Goal: Task Accomplishment & Management: Use online tool/utility

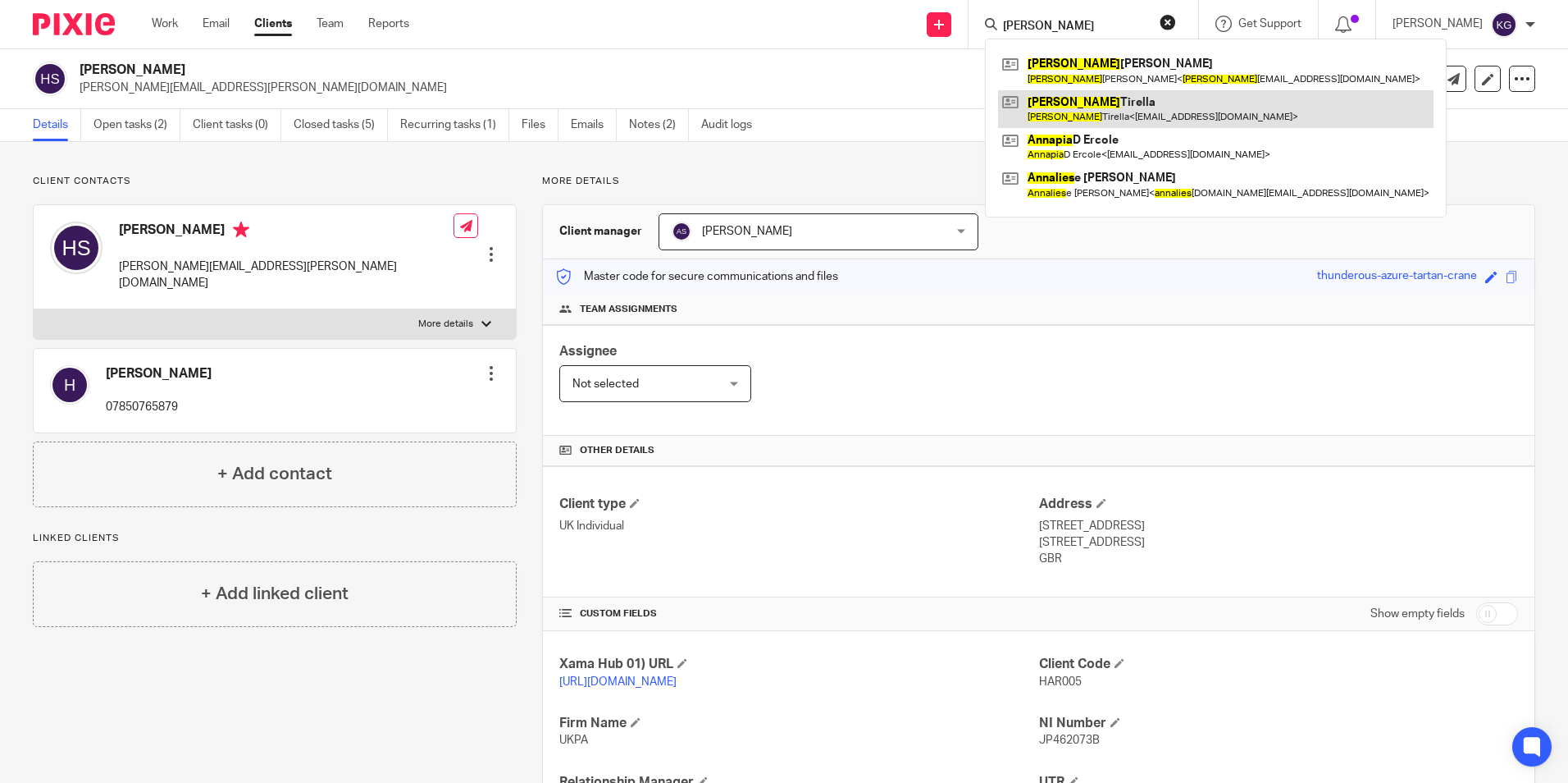
type input "[PERSON_NAME]"
click at [1083, 94] on link at bounding box center [1216, 109] width 436 height 38
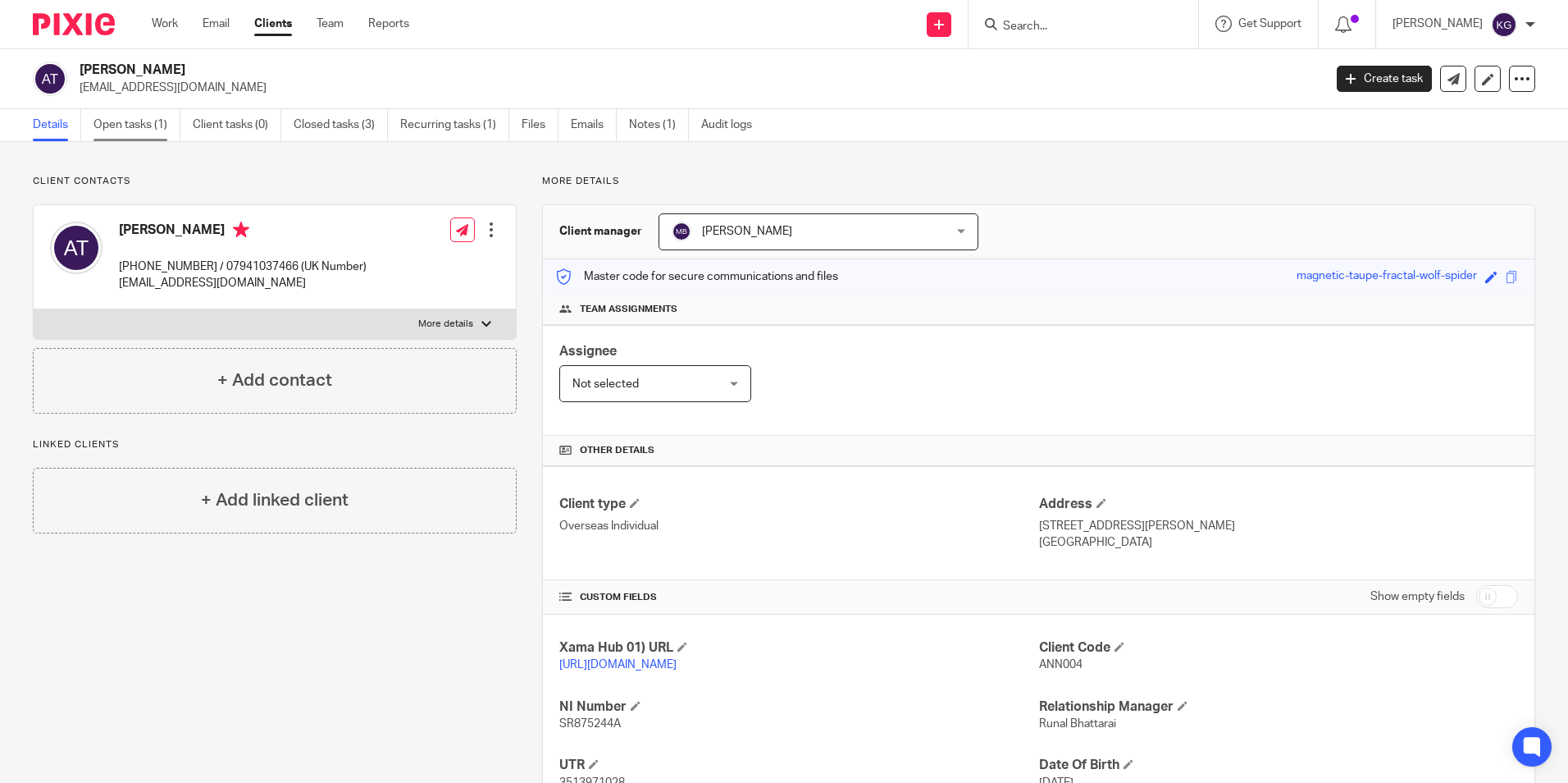
click at [155, 133] on link "Open tasks (1)" at bounding box center [137, 125] width 87 height 32
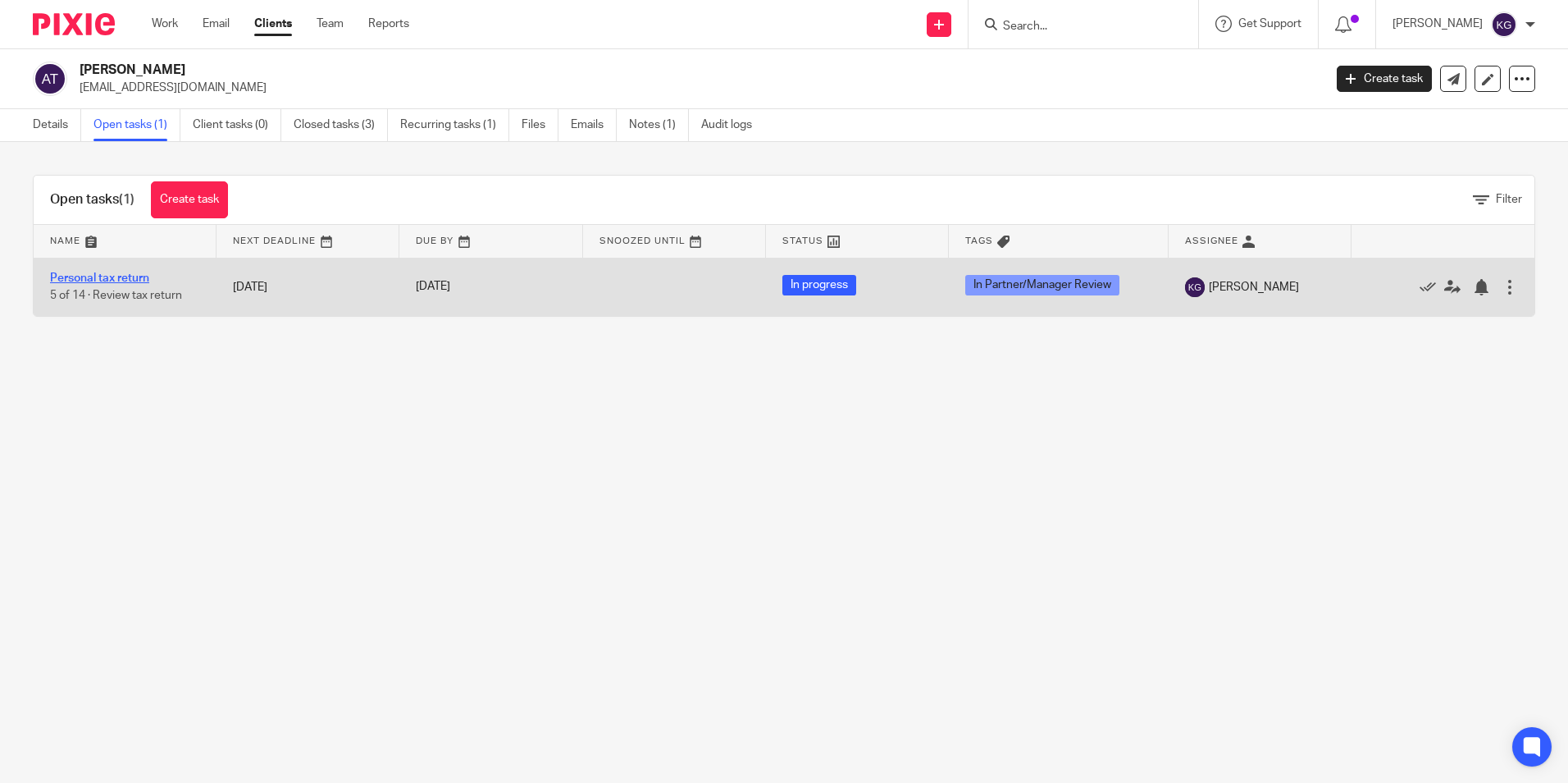
click at [98, 279] on link "Personal tax return" at bounding box center [100, 278] width 100 height 11
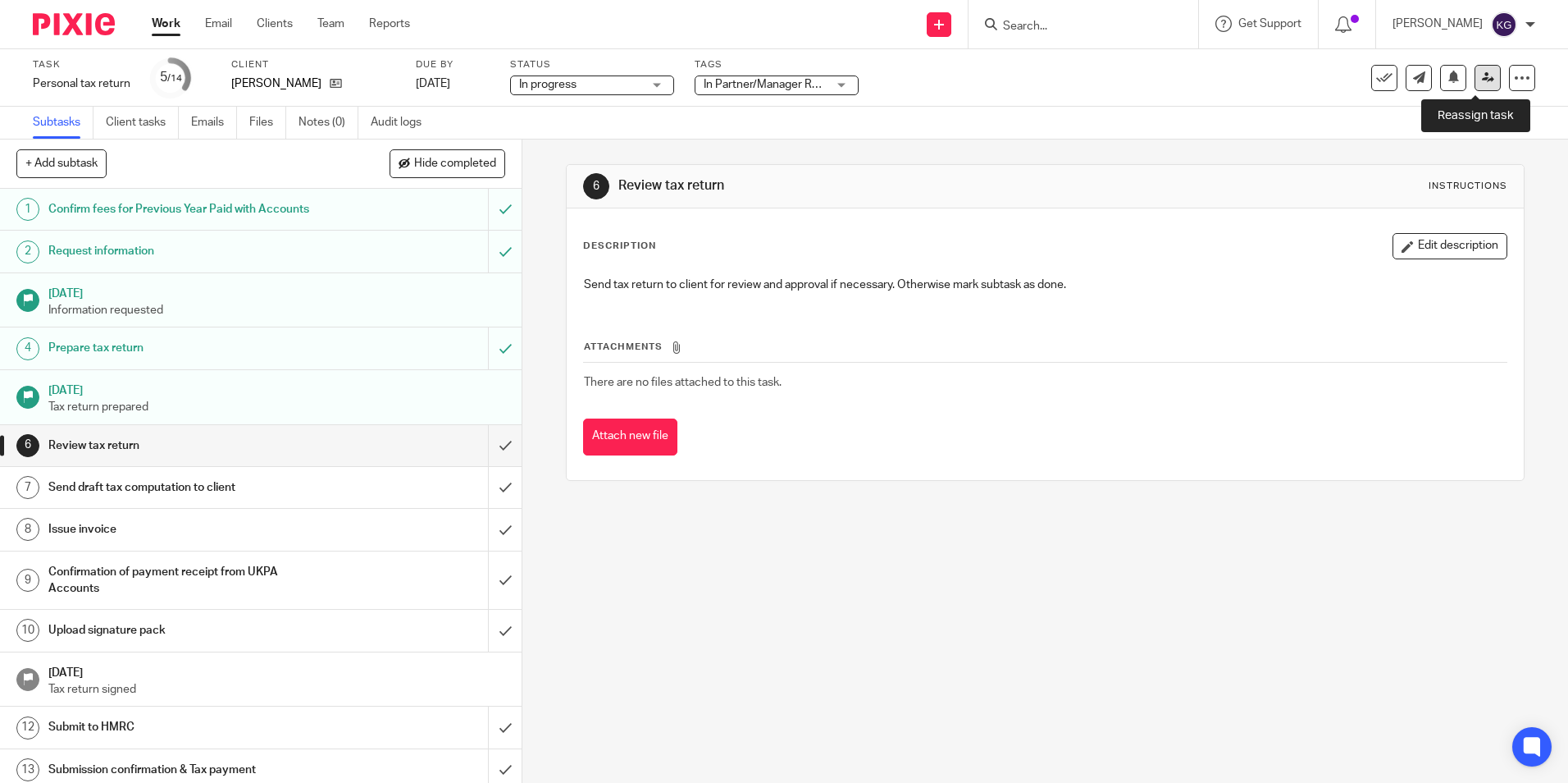
click at [1483, 80] on link at bounding box center [1488, 78] width 26 height 26
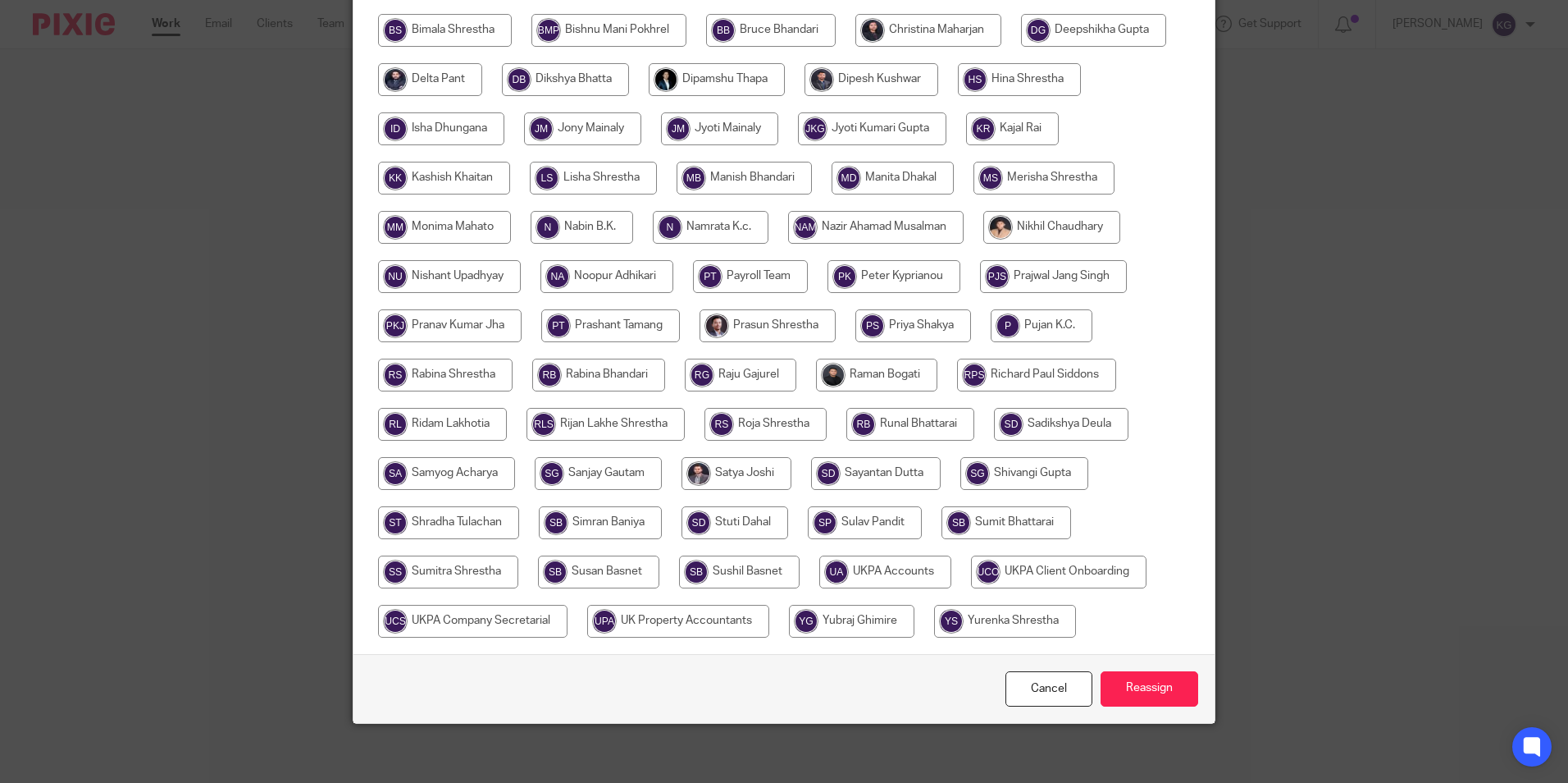
scroll to position [488, 0]
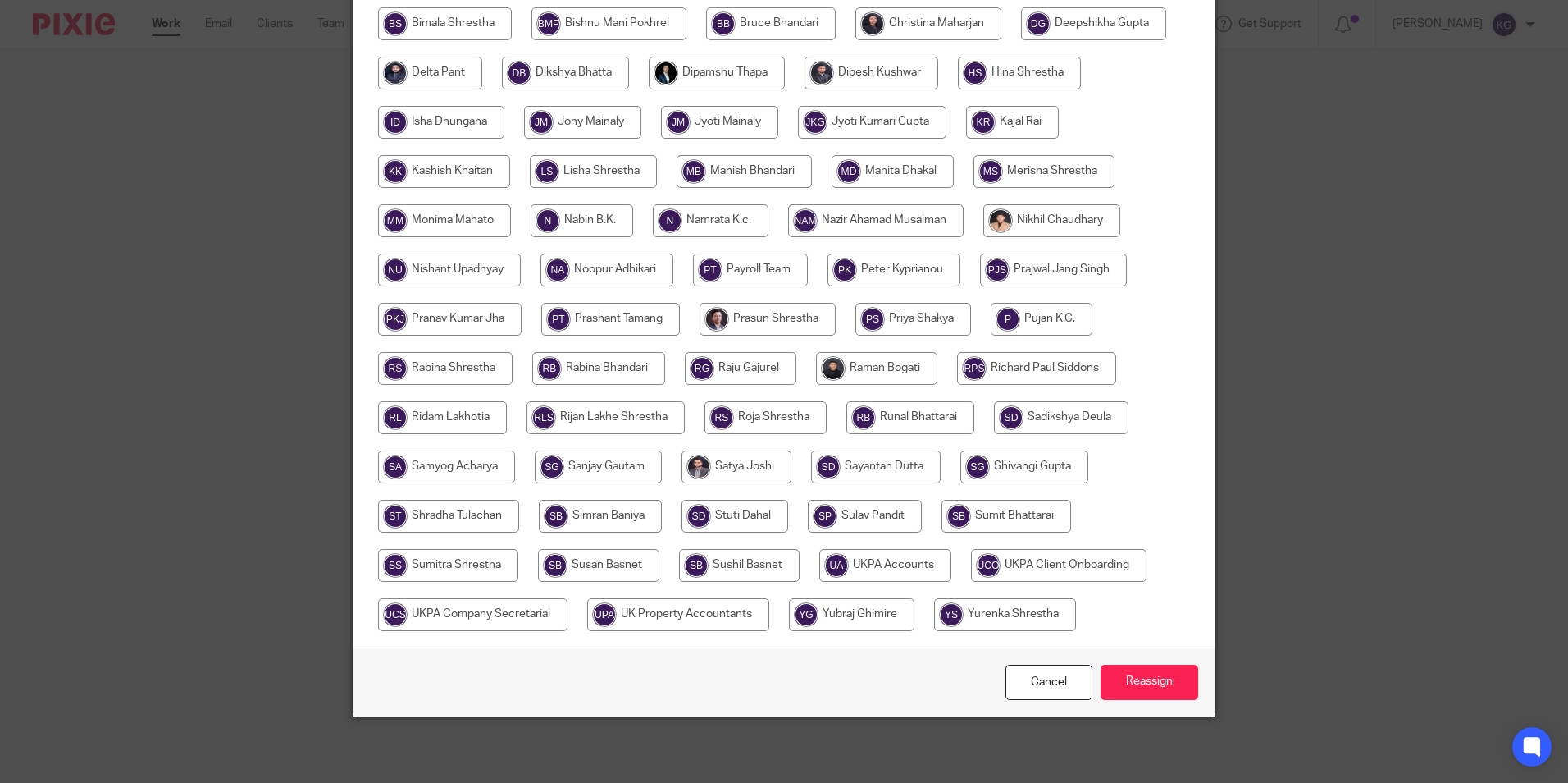
click at [473, 553] on input "radio" at bounding box center [447, 565] width 140 height 33
radio input "true"
click at [1173, 682] on input "Reassign" at bounding box center [1150, 682] width 98 height 36
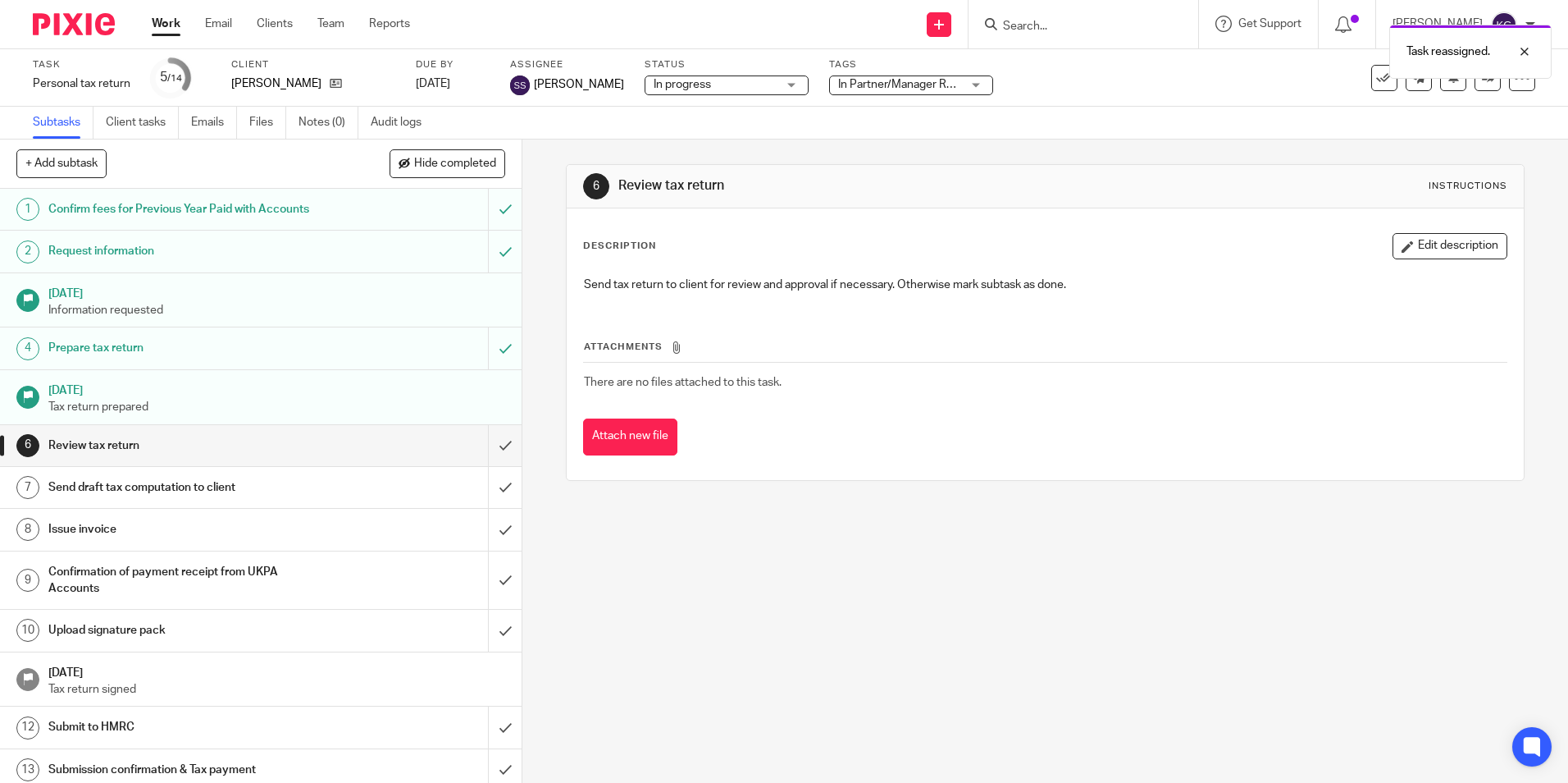
click at [892, 87] on span "In Partner/Manager Review" at bounding box center [907, 85] width 138 height 11
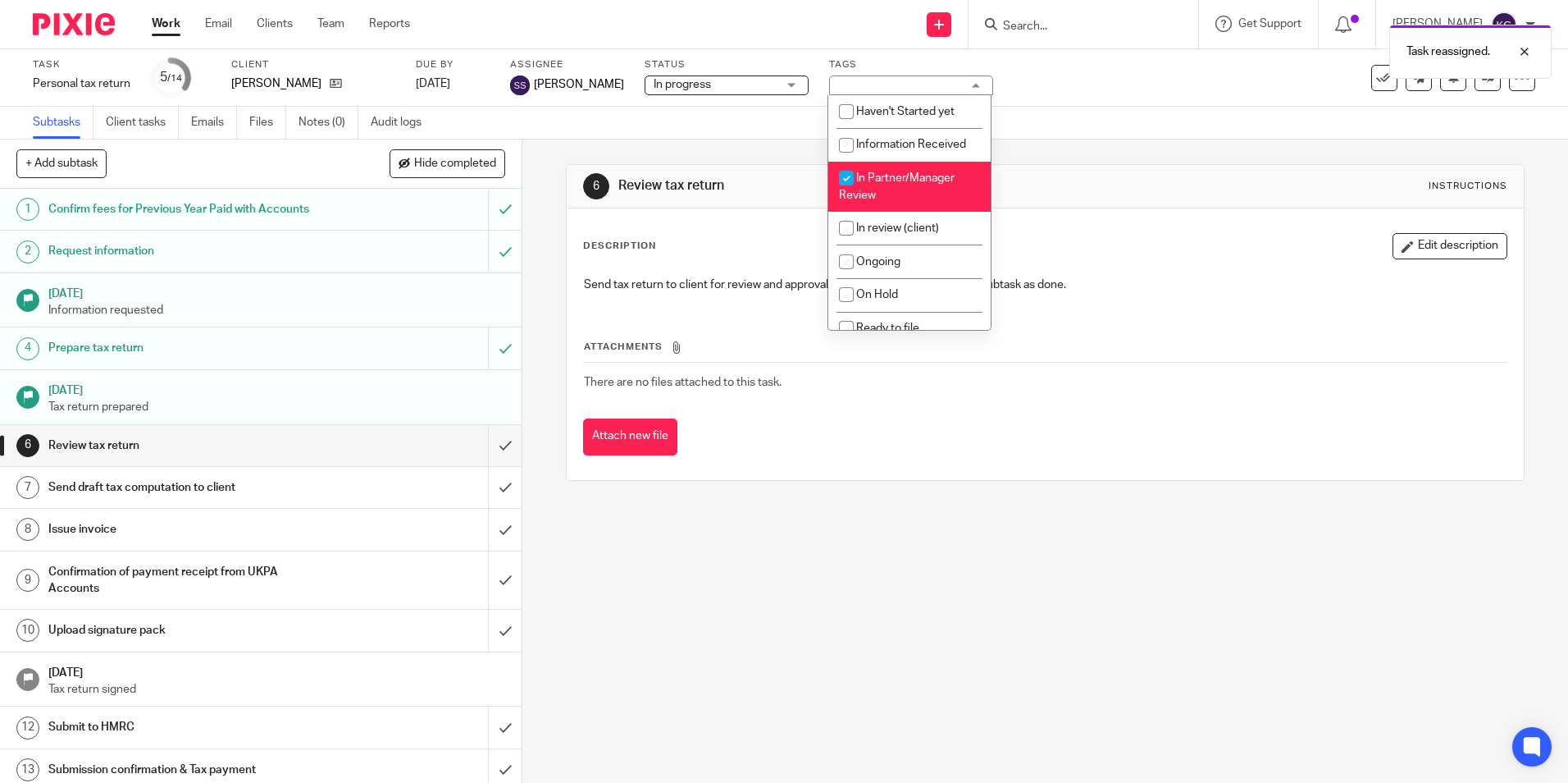
click at [924, 188] on li "In Partner/Manager Review" at bounding box center [909, 186] width 163 height 50
checkbox input "false"
click at [1069, 122] on div "Subtasks Client tasks Emails Files Notes (0) Audit logs" at bounding box center [784, 122] width 1568 height 33
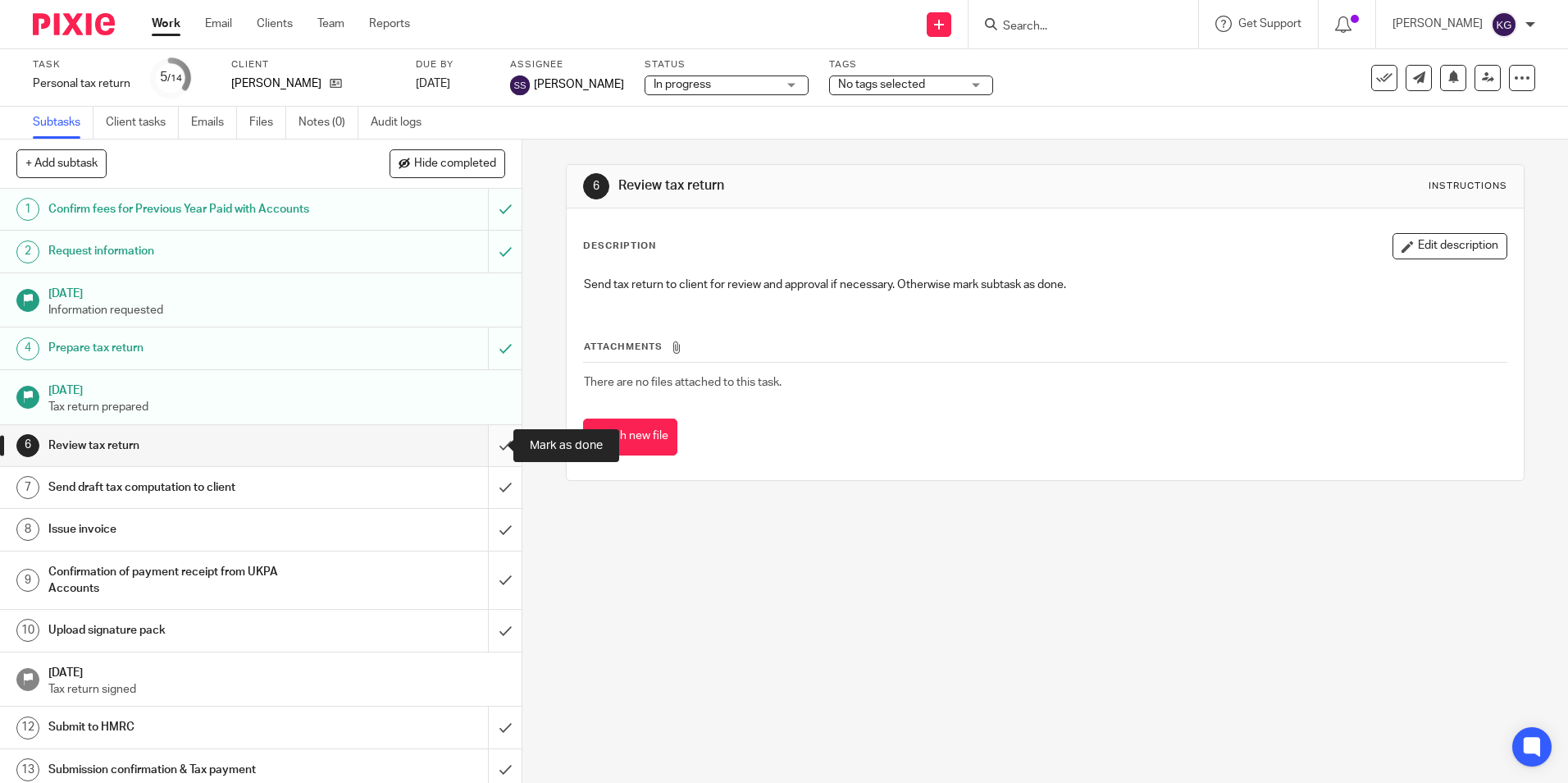
click at [494, 449] on input "submit" at bounding box center [260, 446] width 521 height 41
